Goal: Navigation & Orientation: Find specific page/section

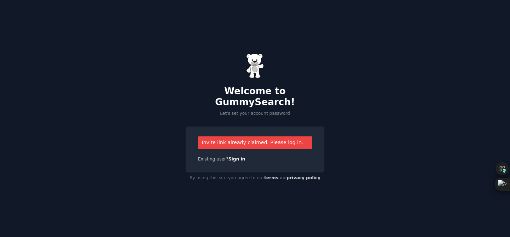
click at [234, 156] on link "Sign in" at bounding box center [236, 158] width 17 height 5
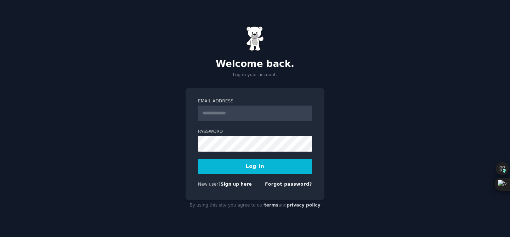
click at [240, 114] on input "Email Address" at bounding box center [255, 113] width 114 height 16
type input "**********"
click at [247, 170] on button "Log In" at bounding box center [255, 166] width 114 height 15
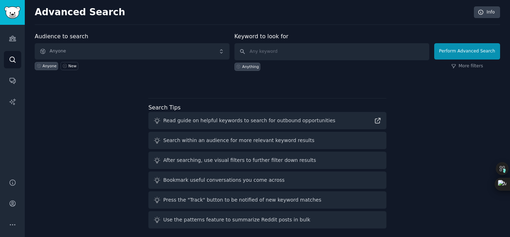
scroll to position [4, 0]
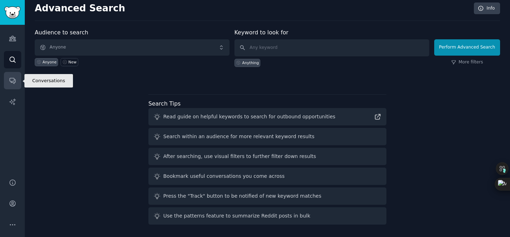
click at [14, 81] on icon "Sidebar" at bounding box center [12, 80] width 7 height 7
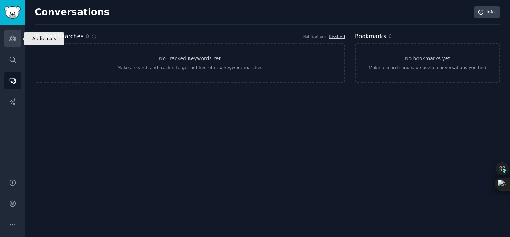
click at [14, 38] on icon "Sidebar" at bounding box center [12, 38] width 6 height 5
